Goal: Check status

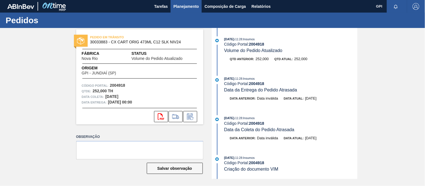
click at [193, 6] on span "Planejamento" at bounding box center [185, 6] width 25 height 7
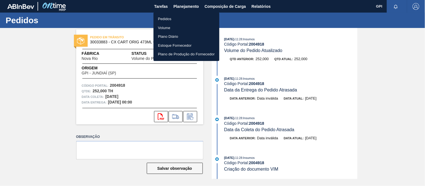
click at [168, 20] on li "Pedidos" at bounding box center [186, 19] width 66 height 9
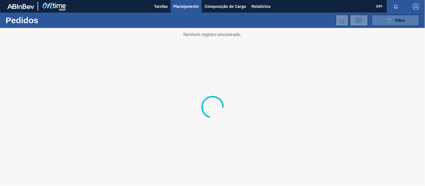
click at [398, 22] on span "Filtro" at bounding box center [400, 20] width 10 height 4
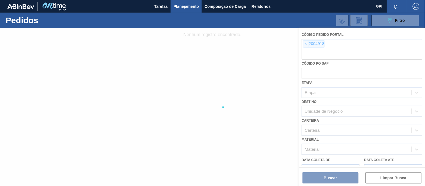
click at [306, 43] on div at bounding box center [212, 107] width 425 height 158
click at [306, 44] on div at bounding box center [212, 107] width 425 height 158
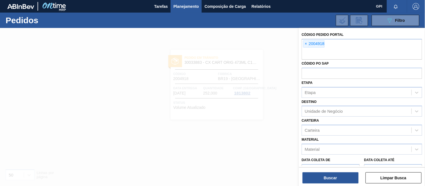
click at [306, 44] on span "×" at bounding box center [305, 44] width 5 height 7
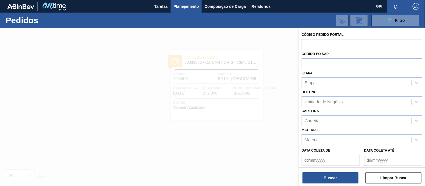
paste input "2004918"
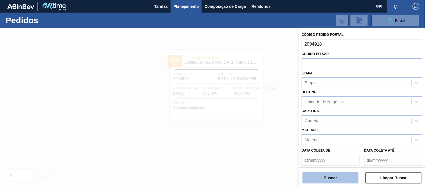
type input "2004918"
click at [337, 173] on button "Buscar" at bounding box center [330, 178] width 56 height 11
